Goal: Download file/media

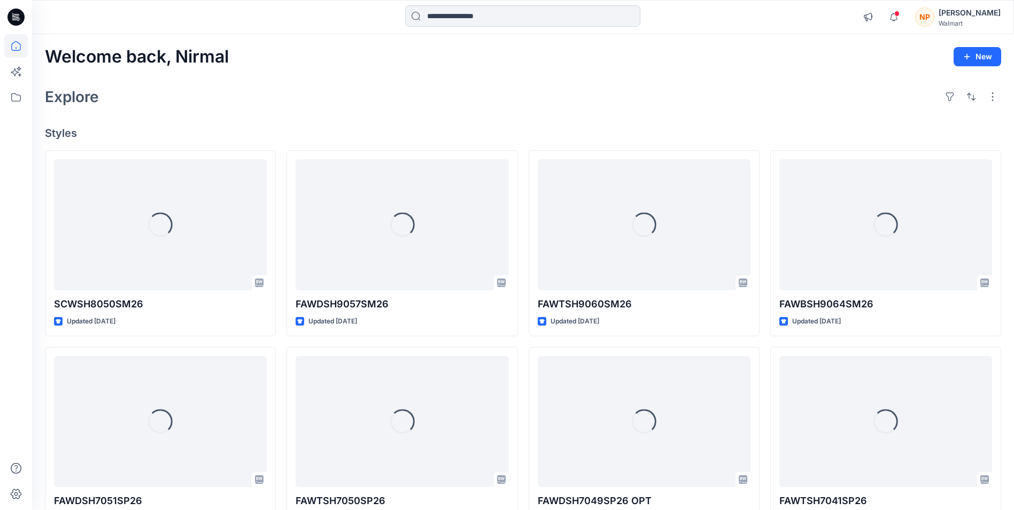
click at [453, 16] on input at bounding box center [522, 15] width 235 height 21
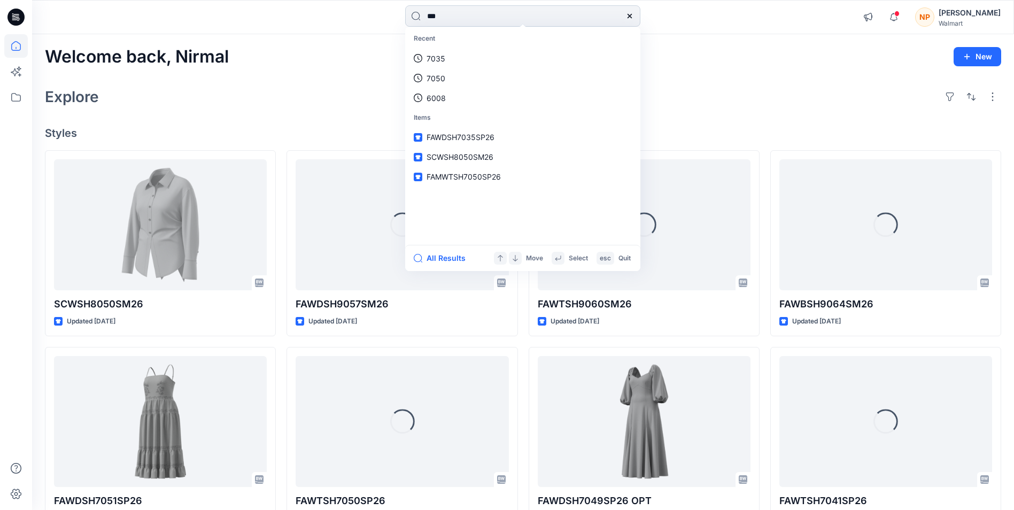
type input "****"
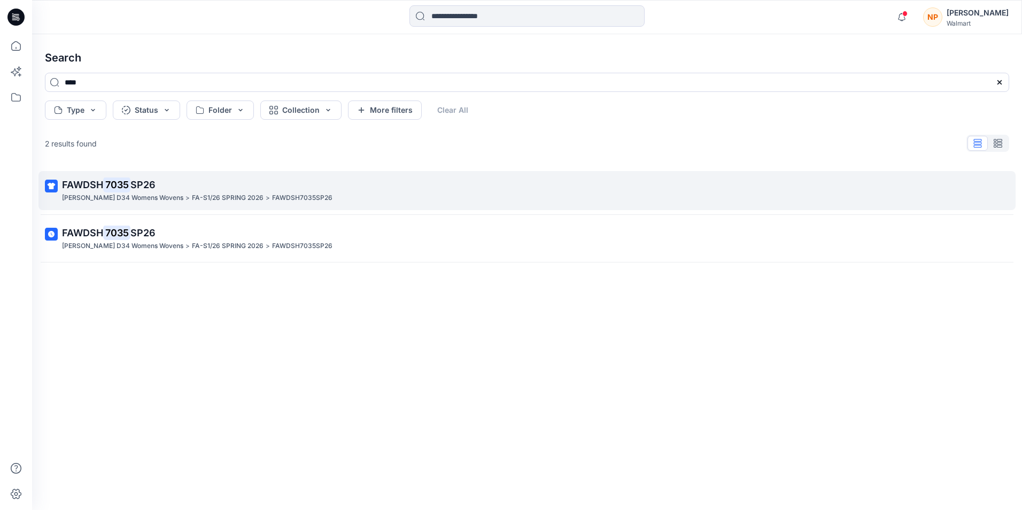
click at [83, 186] on span "FAWDSH" at bounding box center [82, 184] width 41 height 11
click at [83, 186] on div "Search **** Type Status Folder Collection More filters Clear All 2 results foun…" at bounding box center [527, 272] width 990 height 476
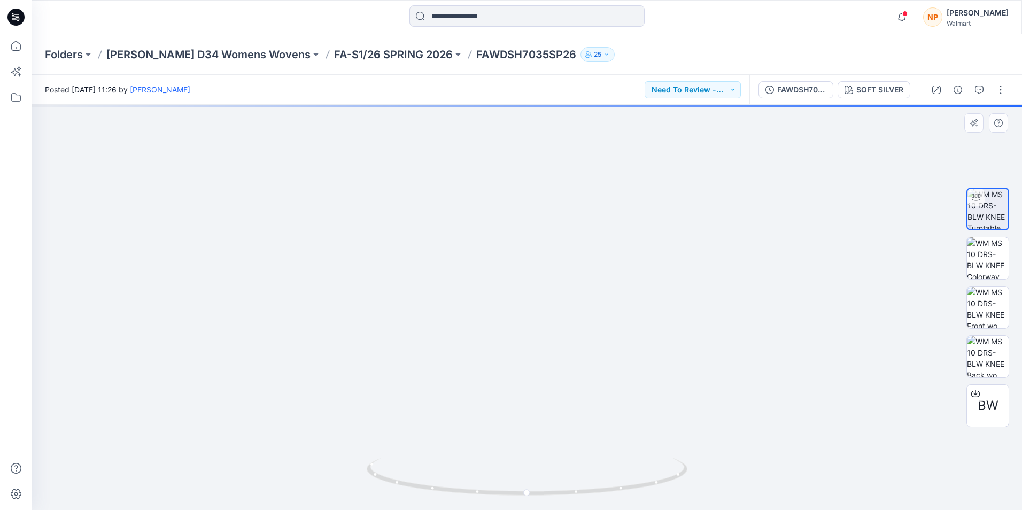
drag, startPoint x: 528, startPoint y: 266, endPoint x: 517, endPoint y: 358, distance: 92.6
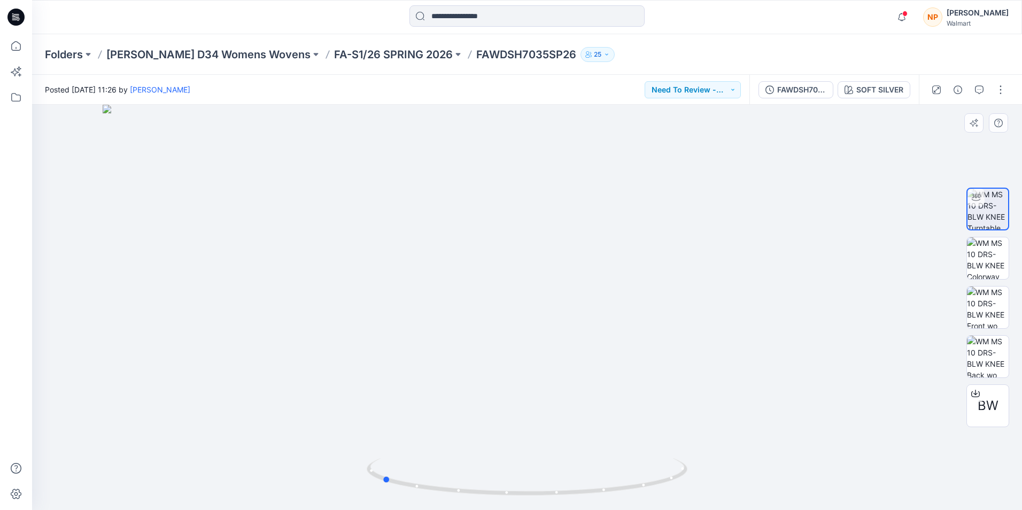
drag, startPoint x: 524, startPoint y: 495, endPoint x: 699, endPoint y: 489, distance: 175.5
click at [699, 489] on div at bounding box center [527, 307] width 990 height 405
drag, startPoint x: 505, startPoint y: 324, endPoint x: 530, endPoint y: 212, distance: 114.6
drag, startPoint x: 387, startPoint y: 483, endPoint x: 532, endPoint y: 494, distance: 145.3
click at [532, 494] on icon at bounding box center [529, 478] width 324 height 40
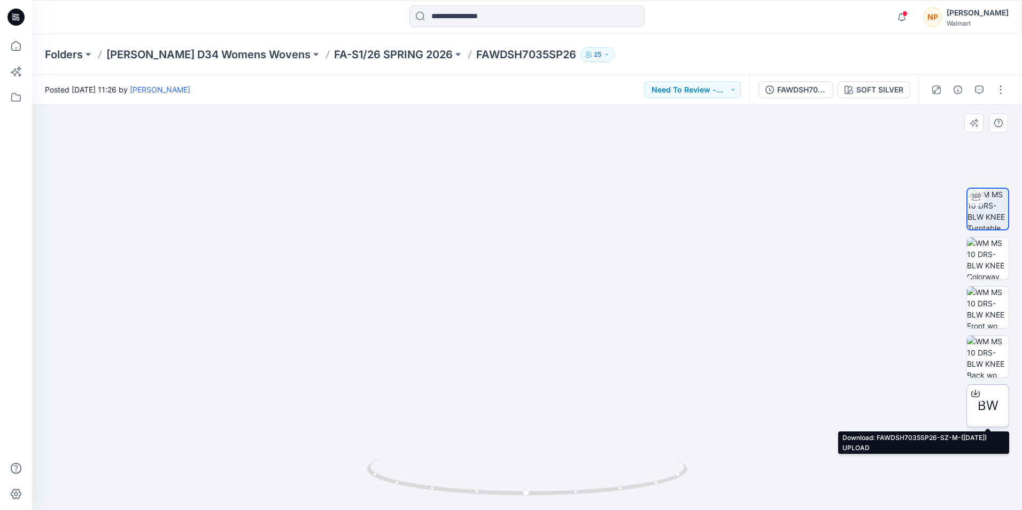
click at [982, 400] on div at bounding box center [975, 393] width 17 height 17
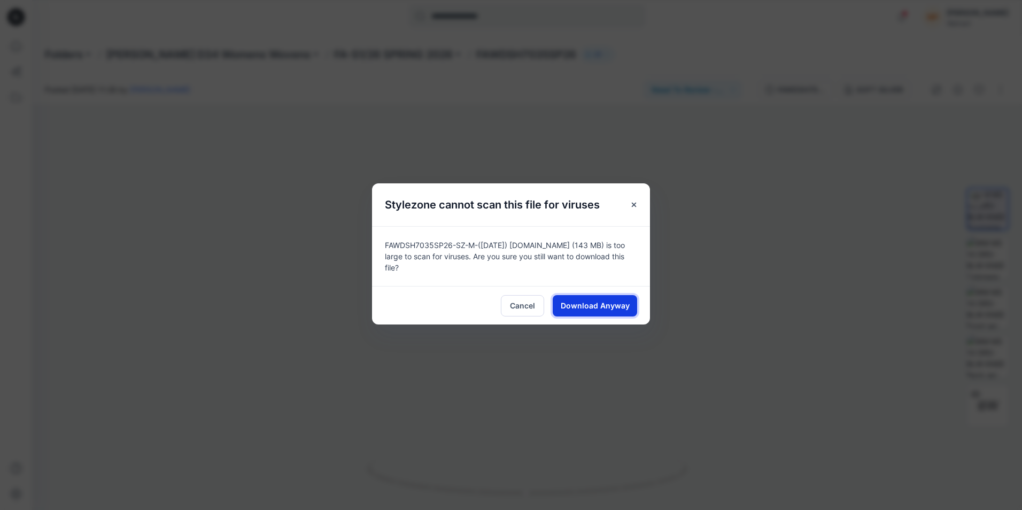
click at [604, 307] on span "Download Anyway" at bounding box center [595, 305] width 69 height 11
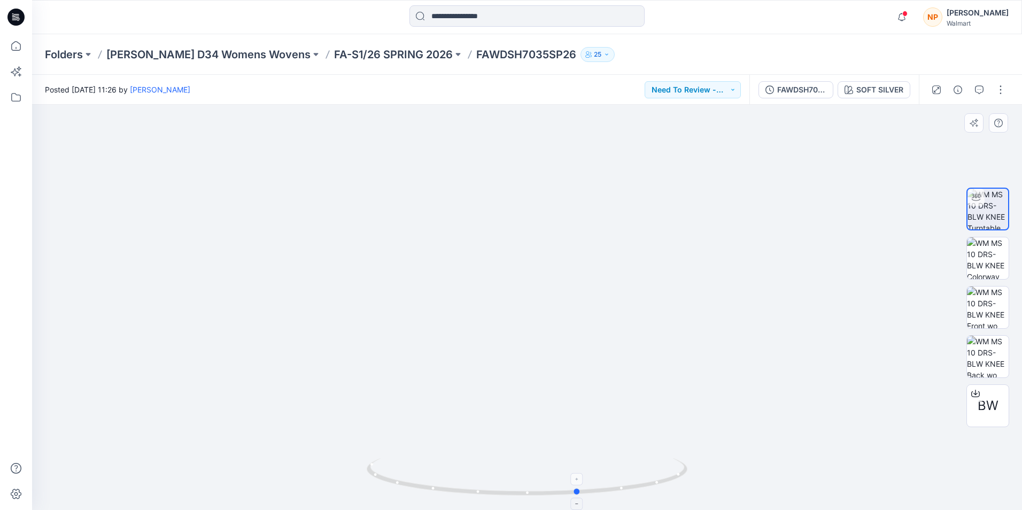
drag, startPoint x: 527, startPoint y: 497, endPoint x: 573, endPoint y: 472, distance: 52.2
click at [573, 472] on icon at bounding box center [529, 478] width 324 height 40
